Goal: Task Accomplishment & Management: Use online tool/utility

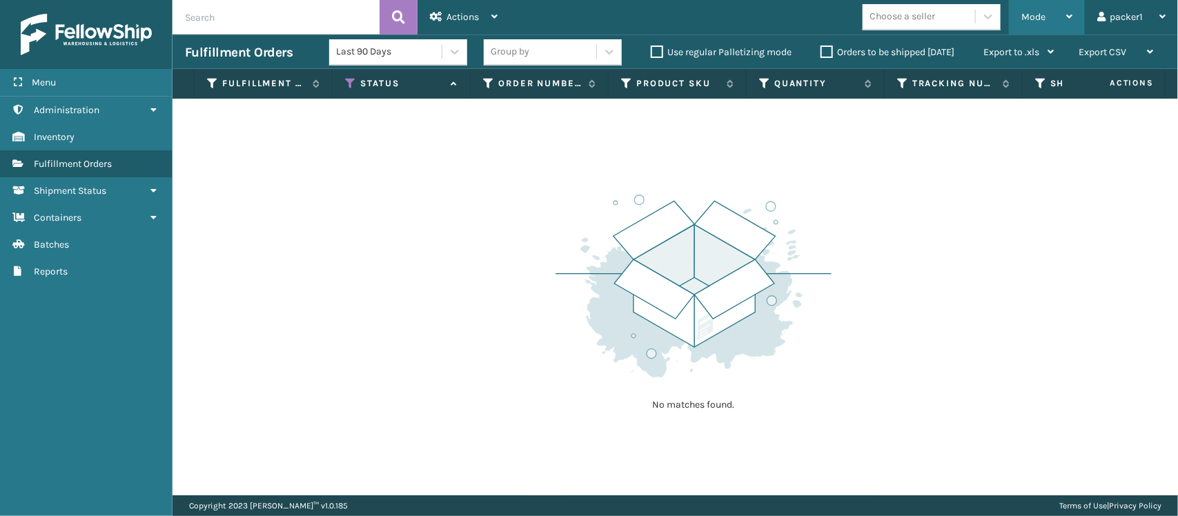
click at [1037, 5] on div "Mode" at bounding box center [1047, 17] width 51 height 35
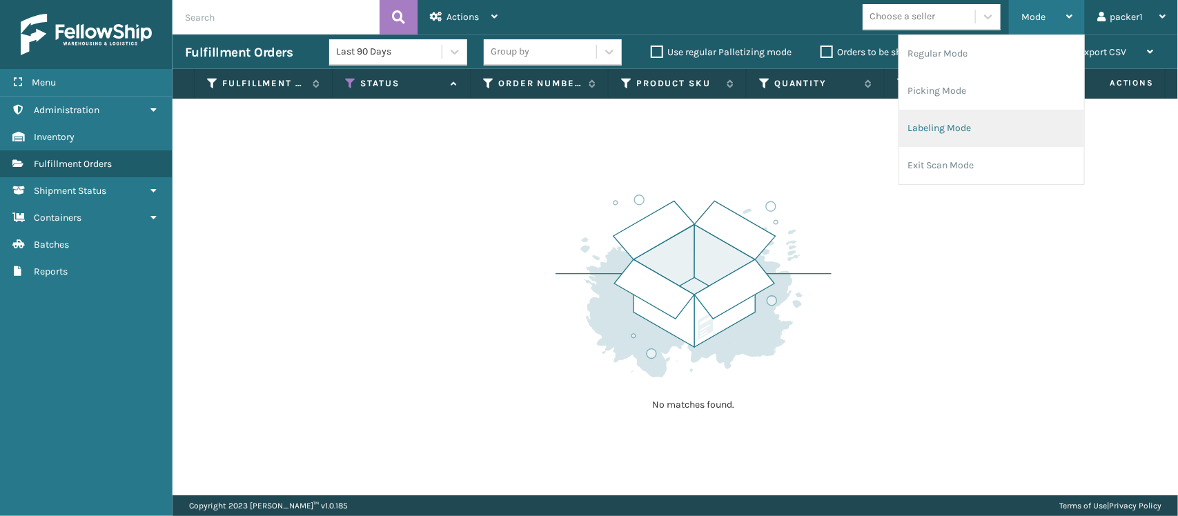
click at [940, 129] on li "Labeling Mode" at bounding box center [991, 128] width 185 height 37
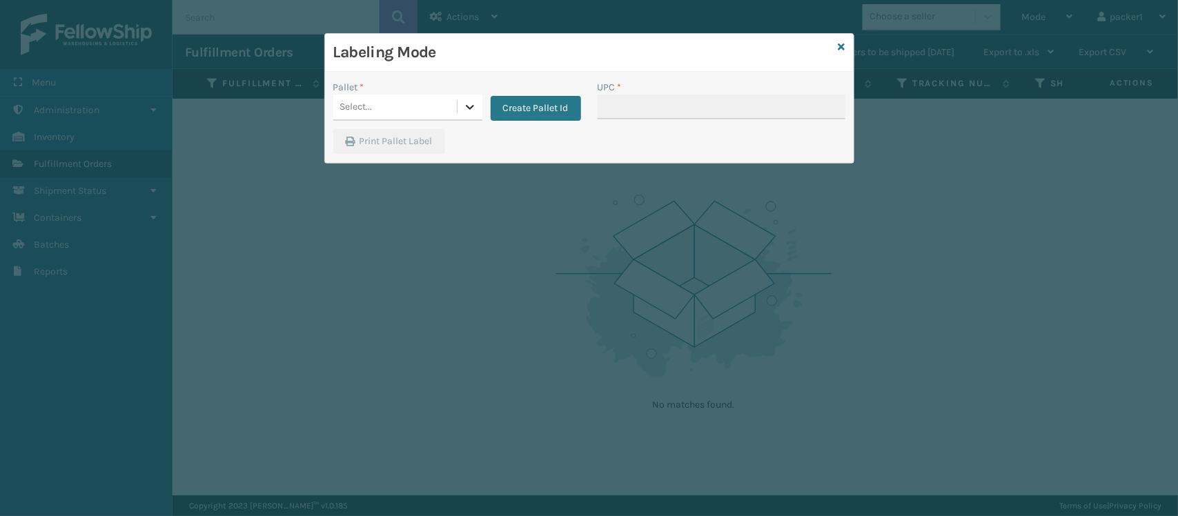
click at [463, 105] on icon at bounding box center [470, 107] width 14 height 14
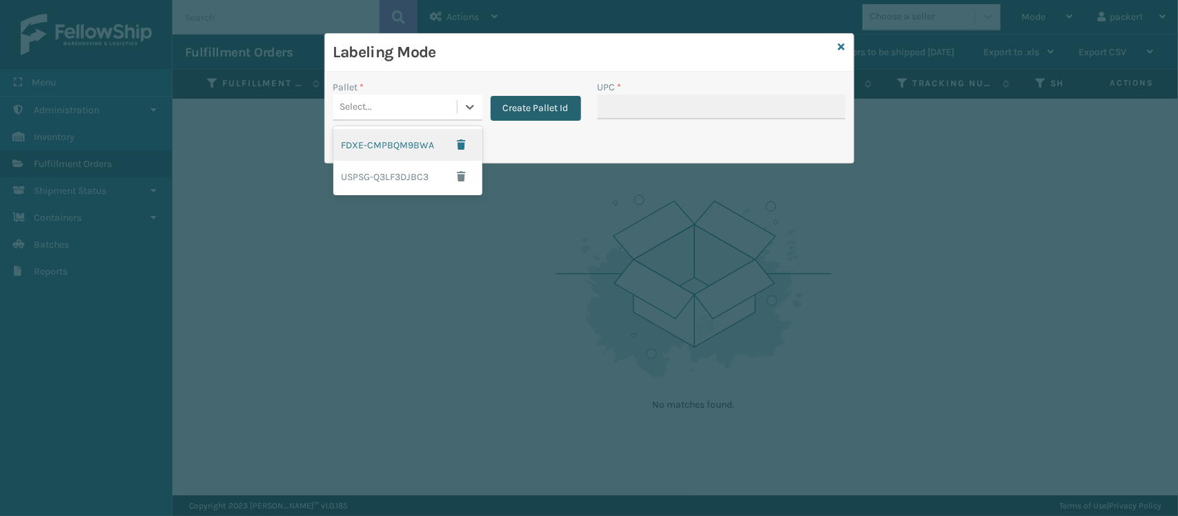
click at [525, 104] on button "Create Pallet Id" at bounding box center [536, 108] width 90 height 25
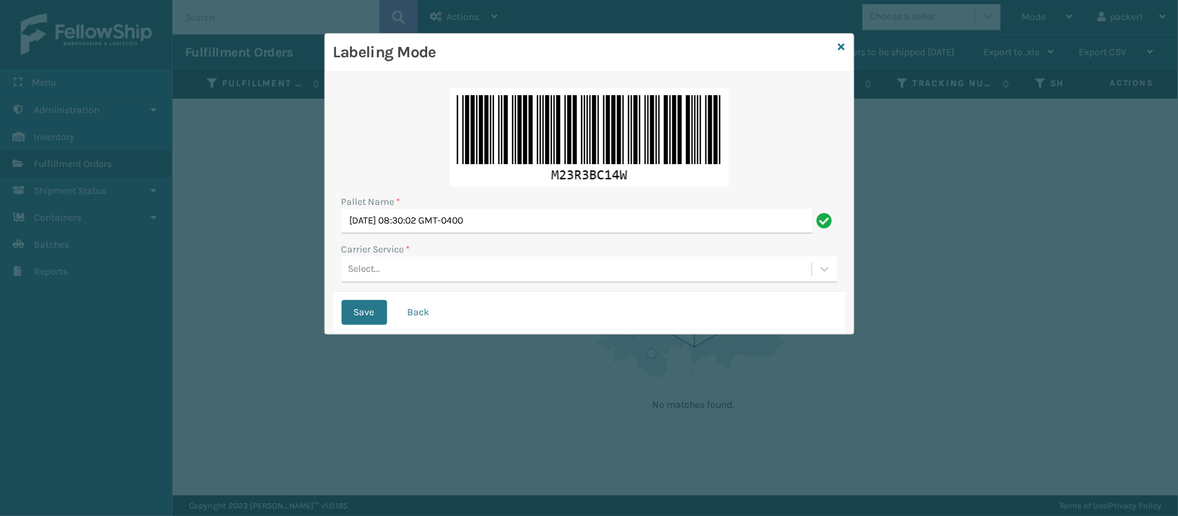
click at [381, 274] on div "Select..." at bounding box center [577, 269] width 470 height 23
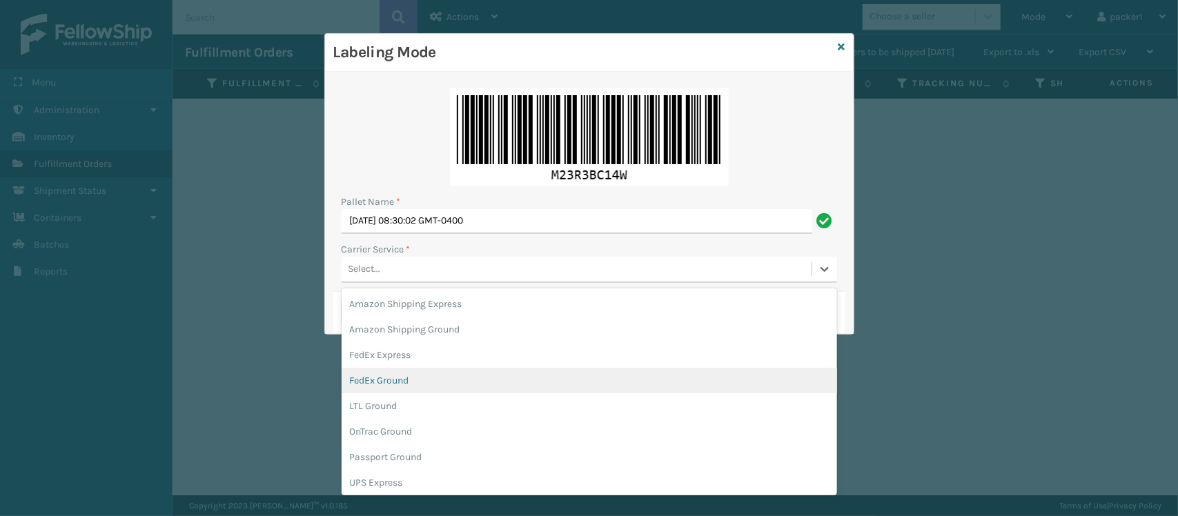
click at [367, 373] on div "FedEx Ground" at bounding box center [590, 381] width 496 height 26
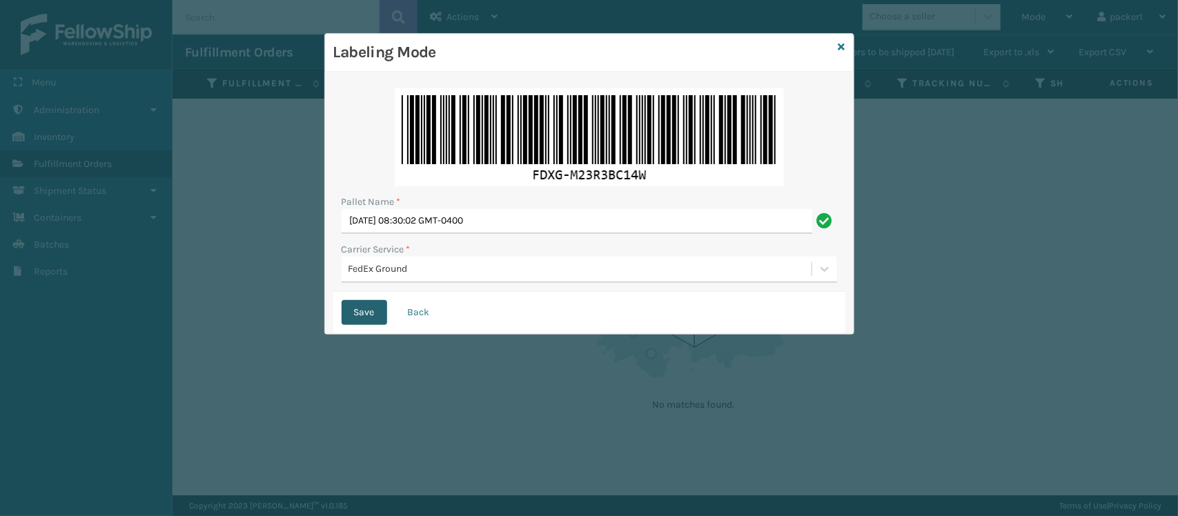
click at [362, 307] on button "Save" at bounding box center [365, 312] width 46 height 25
click at [364, 307] on button "Save" at bounding box center [365, 312] width 46 height 25
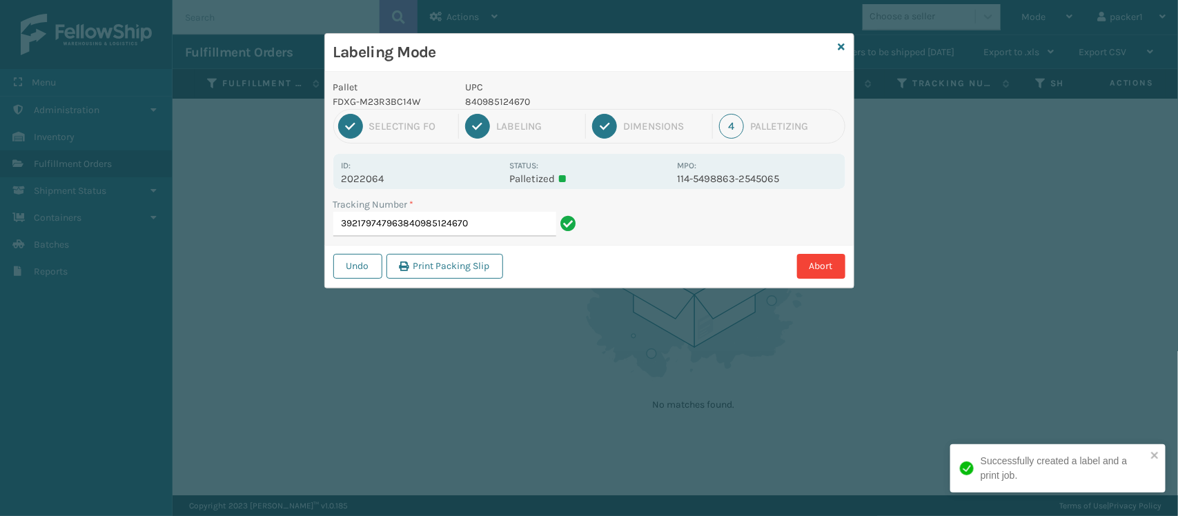
type input "392179747963840985124670"
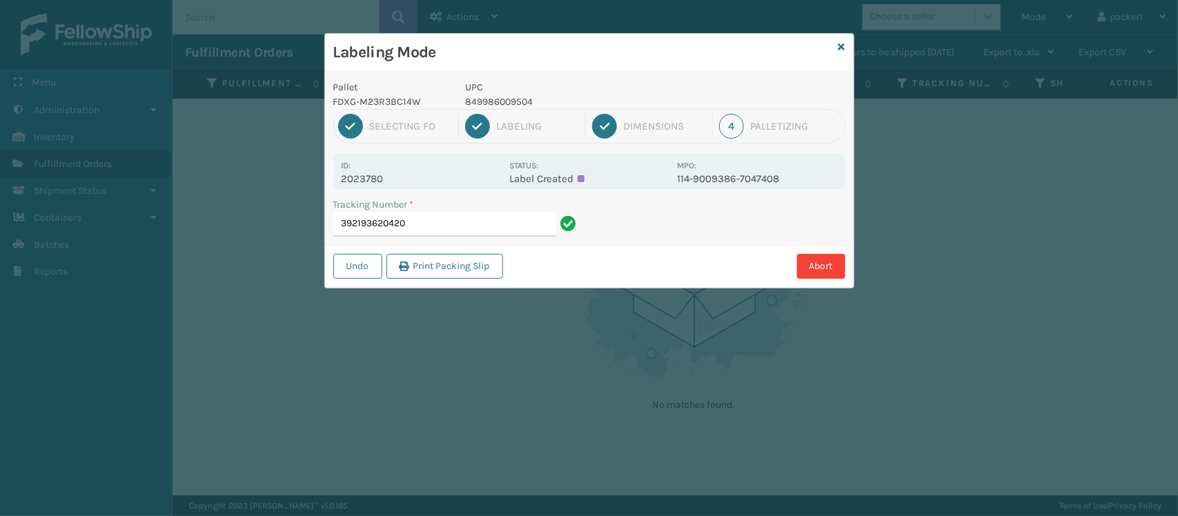
type input "392193620420"
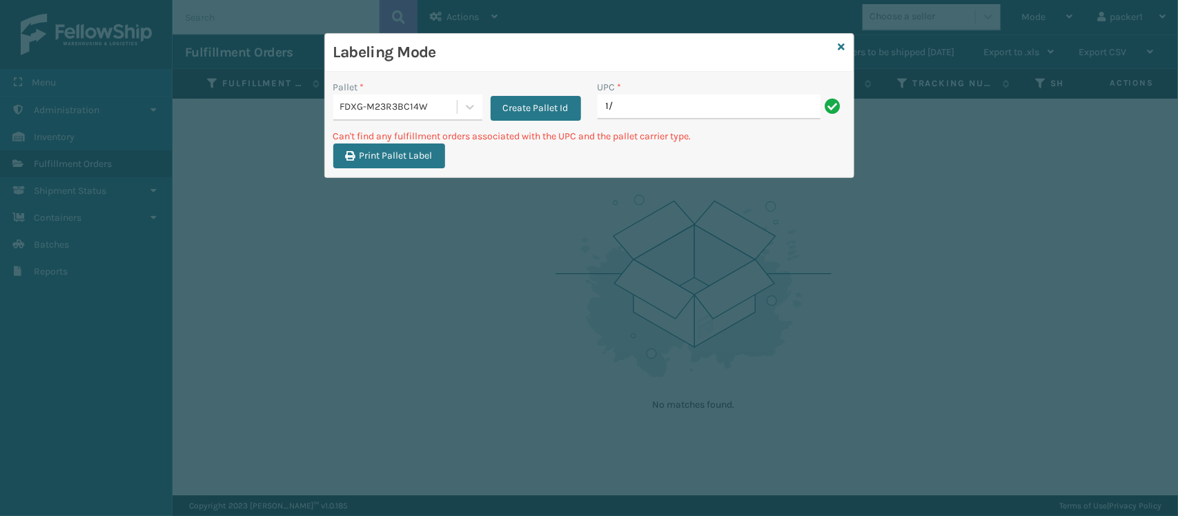
type input "1"
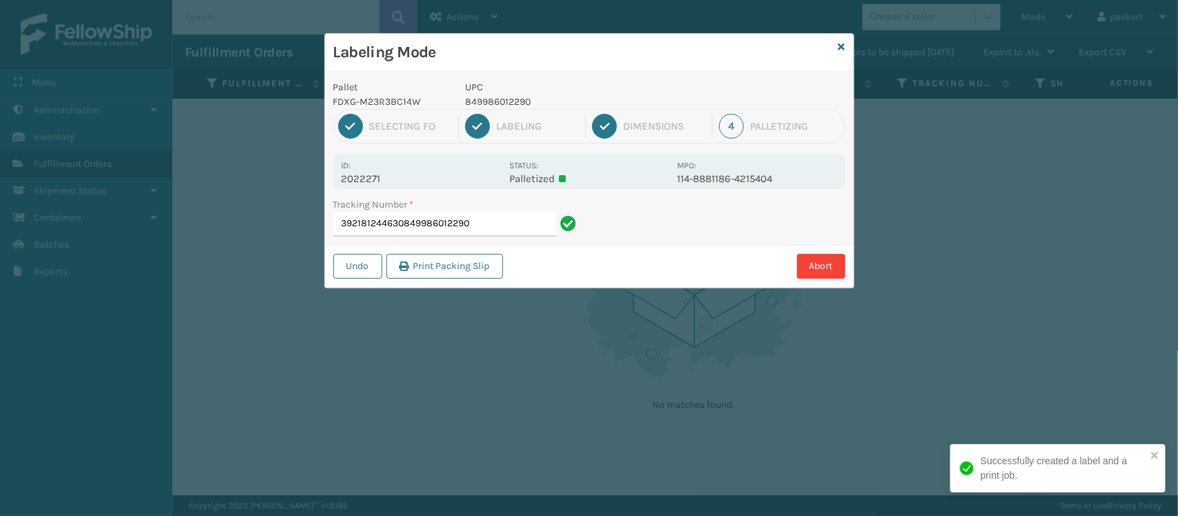
type input "392181244630849986012290"
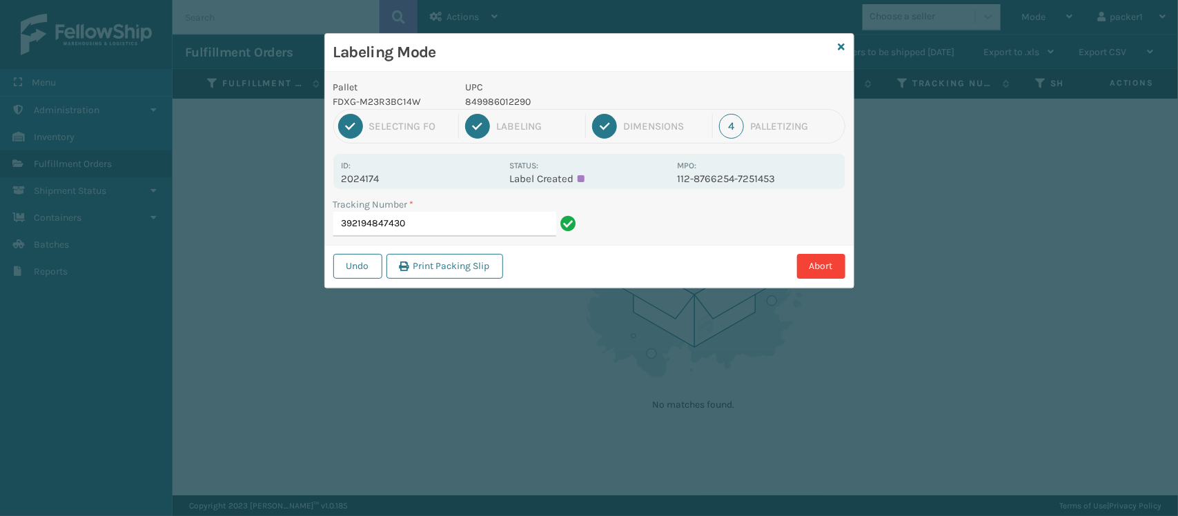
type input "392194847430"
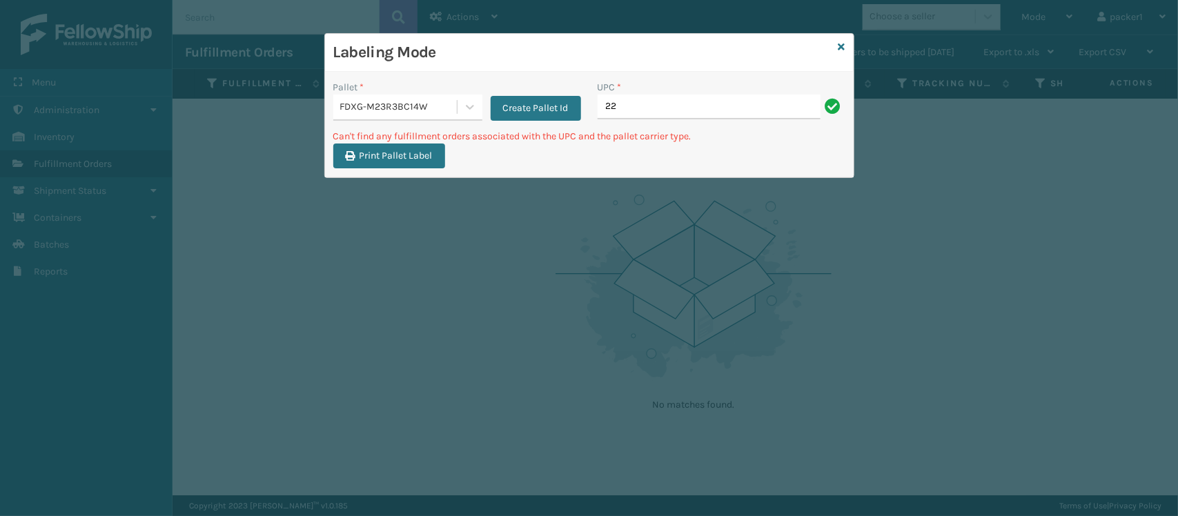
type input "2"
